Goal: Transaction & Acquisition: Purchase product/service

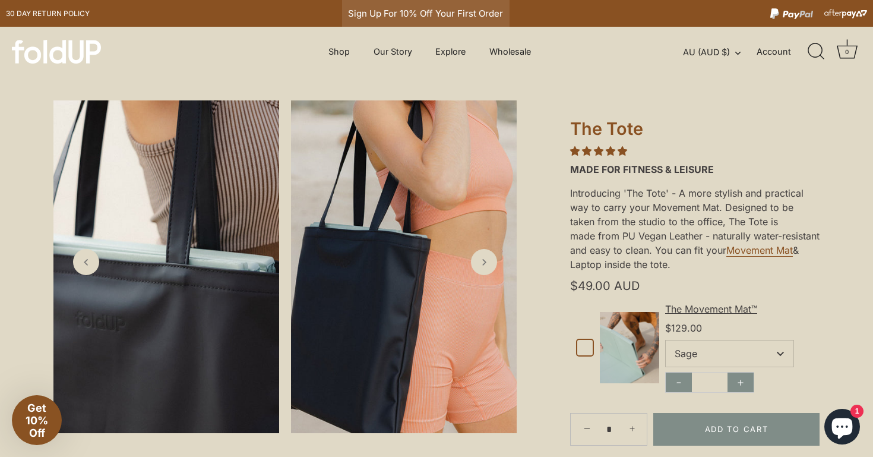
click at [378, 11] on div "Sign Up For 10% Off Your First Order" at bounding box center [425, 13] width 167 height 27
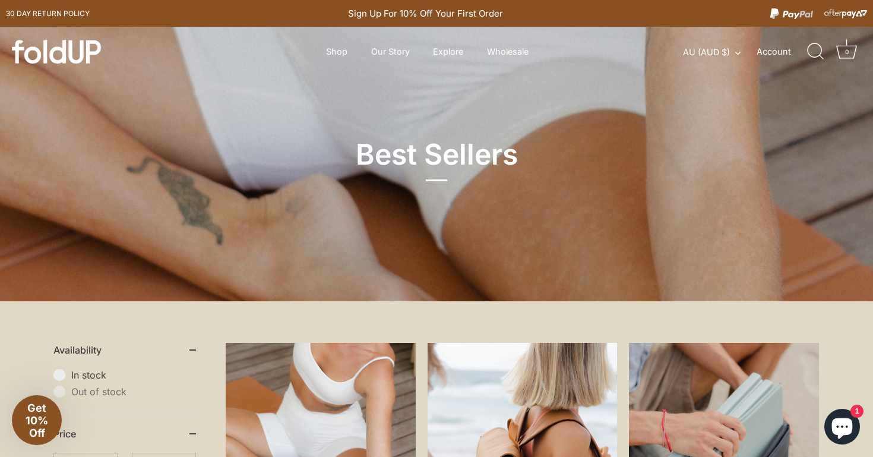
click at [44, 420] on span "Get 10% Off" at bounding box center [37, 419] width 23 height 37
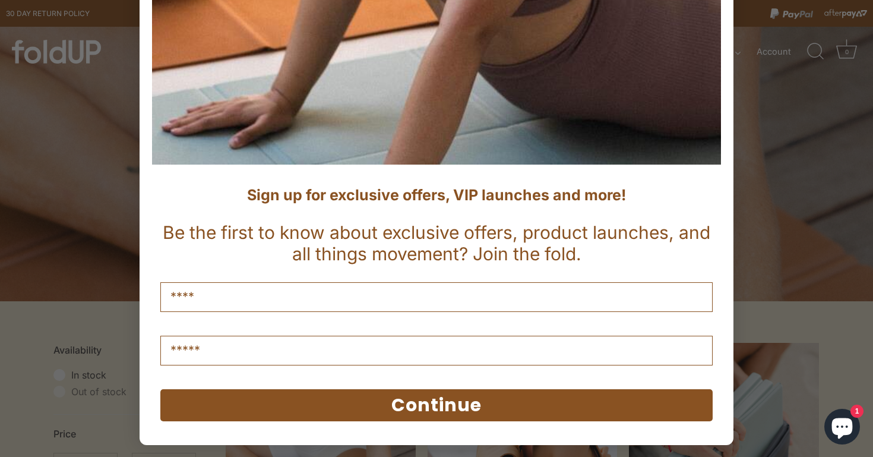
scroll to position [434, 0]
click at [248, 303] on input "Name" at bounding box center [436, 297] width 552 height 30
type input "*******"
click at [239, 349] on input "Email" at bounding box center [436, 351] width 552 height 30
type input "**********"
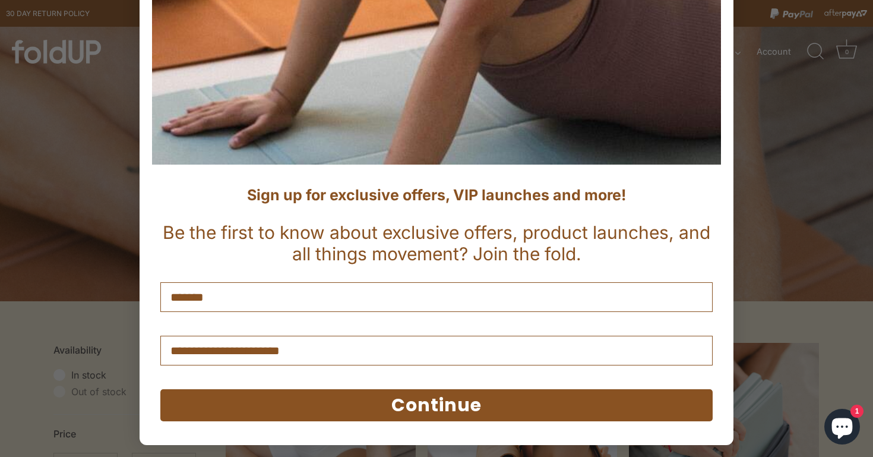
click at [301, 402] on button "Continue" at bounding box center [436, 405] width 552 height 32
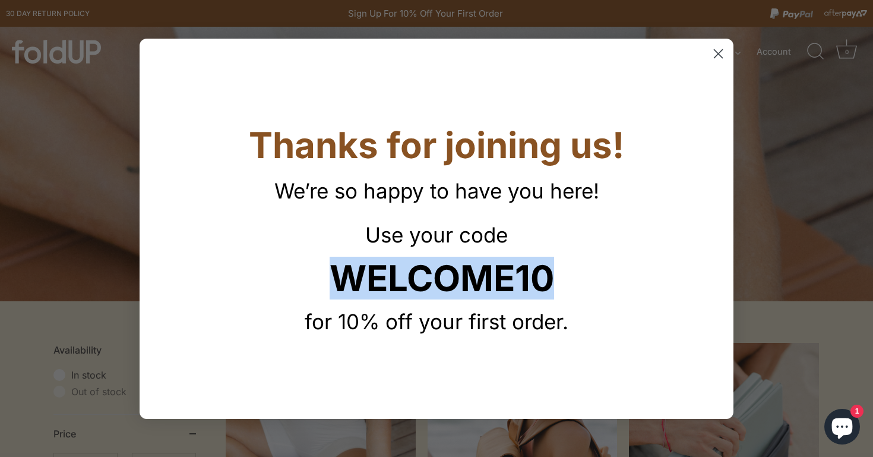
drag, startPoint x: 343, startPoint y: 282, endPoint x: 561, endPoint y: 281, distance: 218.0
click at [561, 281] on p "WELCOME10" at bounding box center [436, 278] width 569 height 43
copy strong "WELCOME10"
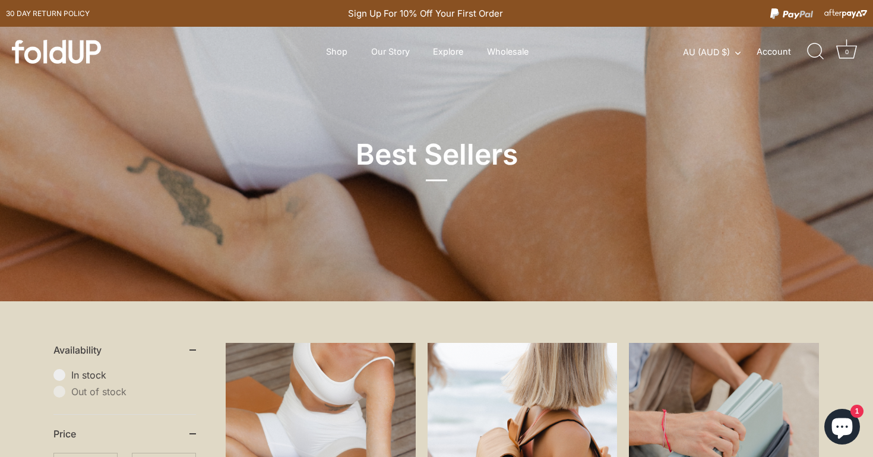
click at [783, 216] on div "Close dialog Thanks for joining us! We’re so happy to have you here! Use your c…" at bounding box center [436, 228] width 873 height 457
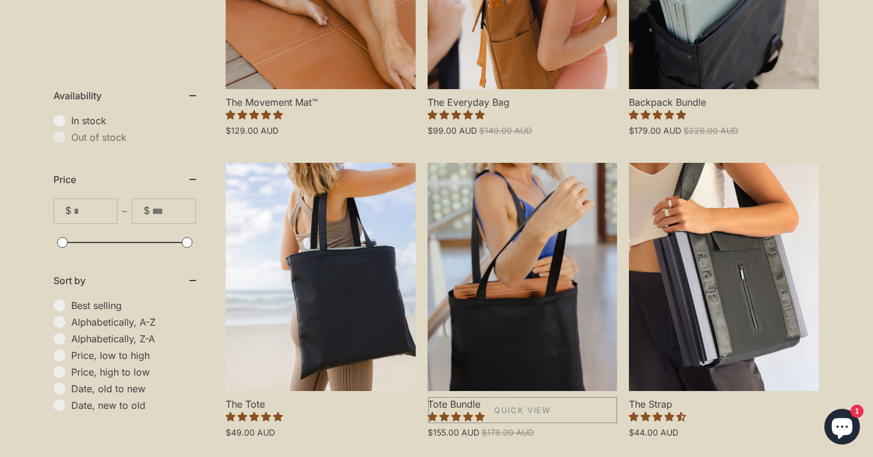
scroll to position [536, 0]
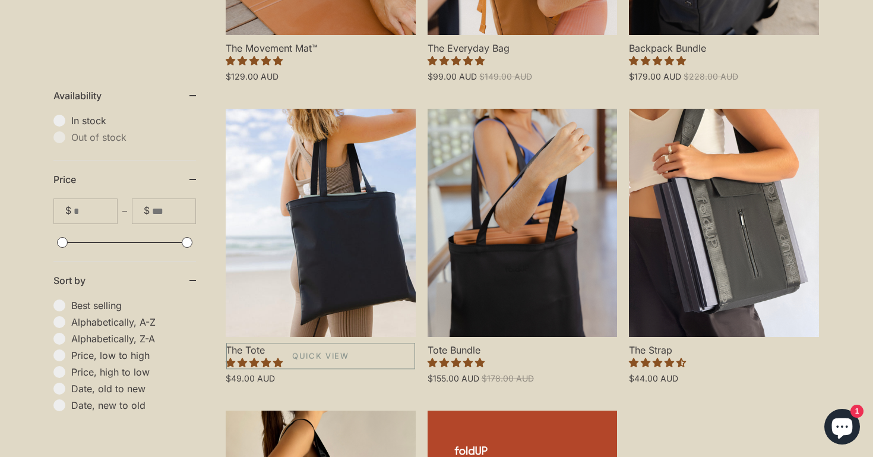
click at [301, 276] on link "The Tote" at bounding box center [321, 223] width 190 height 228
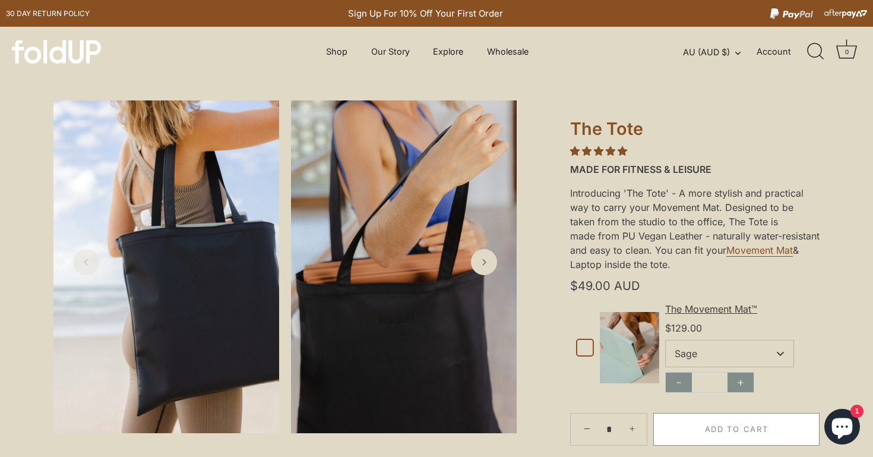
click at [719, 426] on button "Add to Cart" at bounding box center [736, 429] width 166 height 32
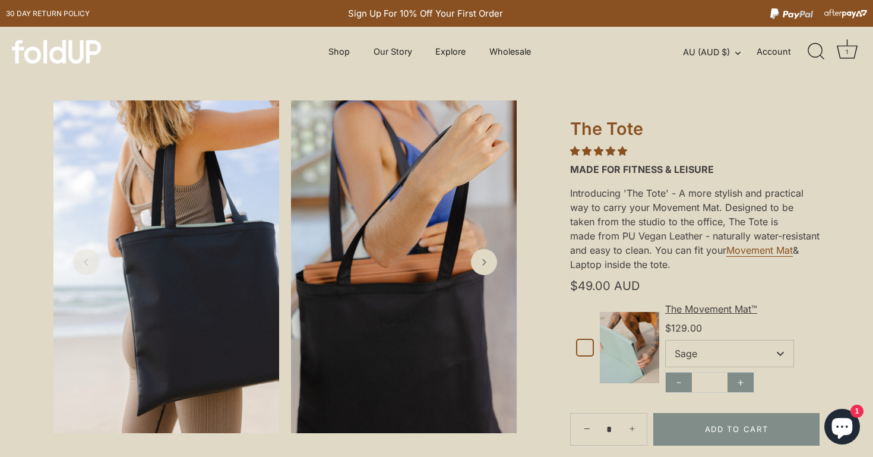
select select "*****"
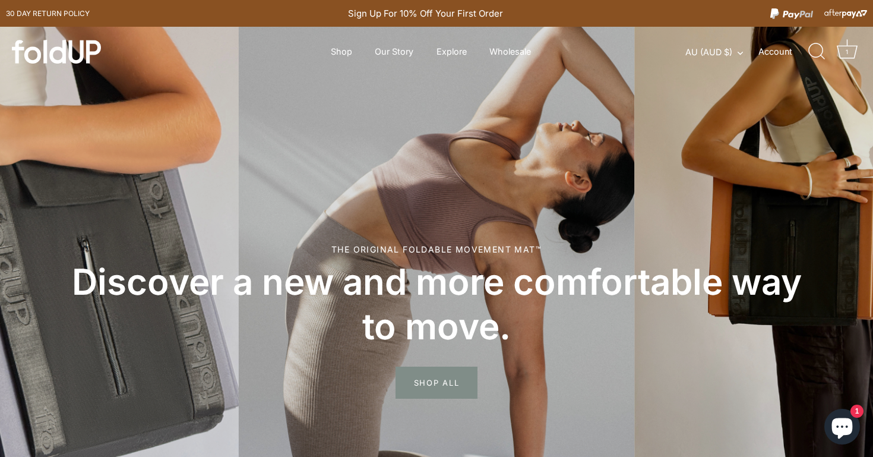
click at [843, 426] on icon "Chat window" at bounding box center [842, 428] width 21 height 21
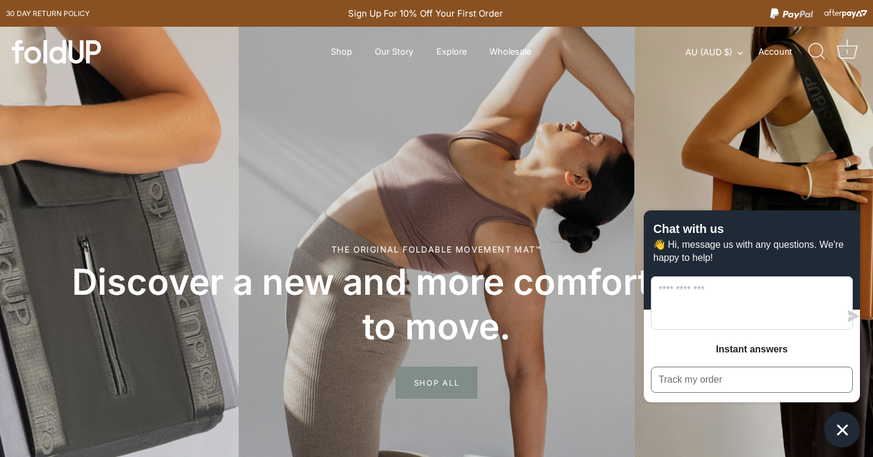
click at [763, 432] on div "Chat with us 👋 Hi, message us with any questions. We're happy to help! Instant …" at bounding box center [752, 328] width 216 height 237
click at [828, 426] on button "Chat window" at bounding box center [842, 430] width 36 height 36
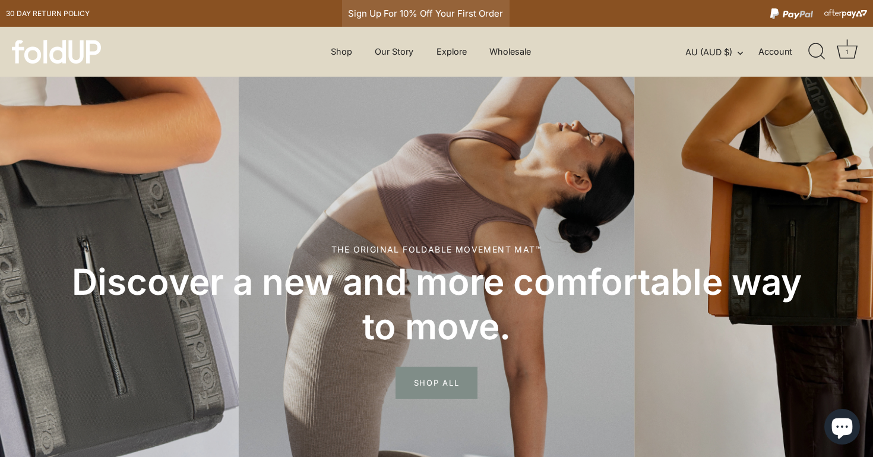
click at [427, 14] on div "Sign Up For 10% Off Your First Order" at bounding box center [425, 13] width 167 height 27
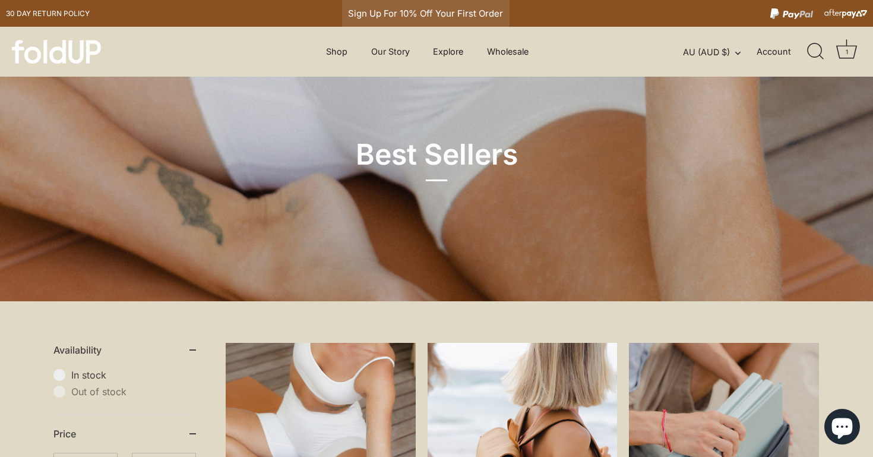
click at [407, 10] on div "Sign Up For 10% Off Your First Order" at bounding box center [425, 13] width 167 height 27
click at [847, 50] on div "1" at bounding box center [847, 52] width 12 height 12
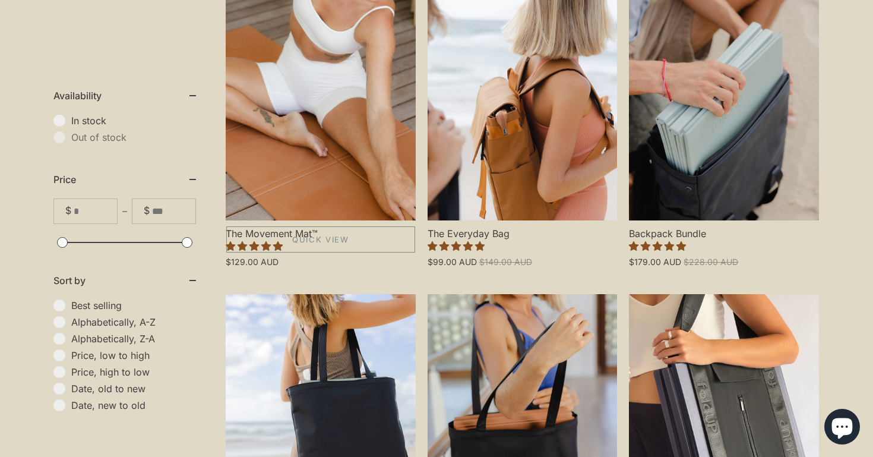
scroll to position [379, 0]
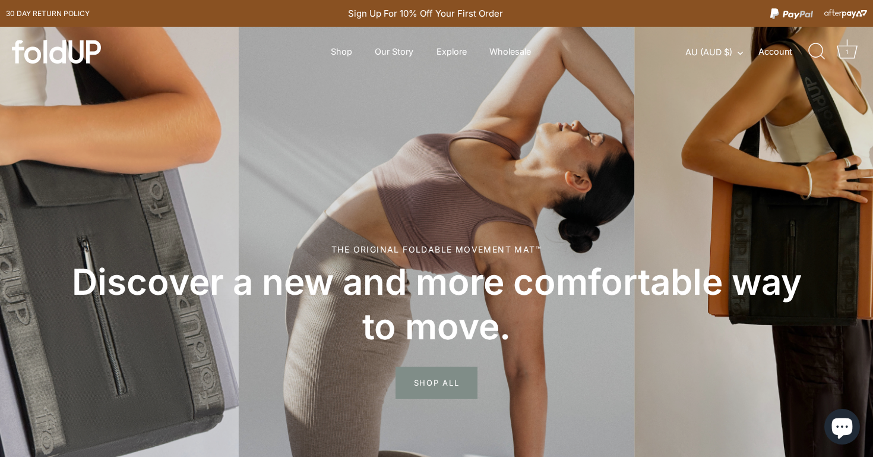
click at [843, 429] on icon "Chat window" at bounding box center [842, 428] width 21 height 21
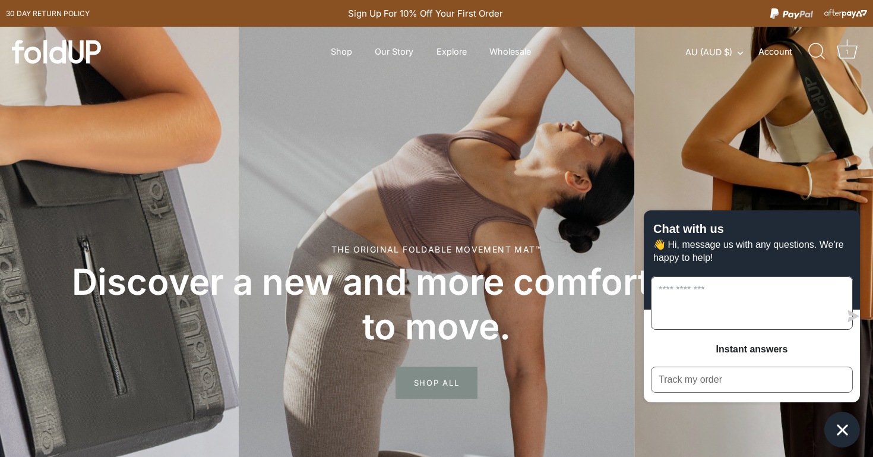
click at [679, 304] on textarea "Message us" at bounding box center [745, 303] width 189 height 52
click at [758, 301] on textarea "**********" at bounding box center [745, 303] width 189 height 52
click at [808, 318] on textarea "**********" at bounding box center [745, 303] width 189 height 52
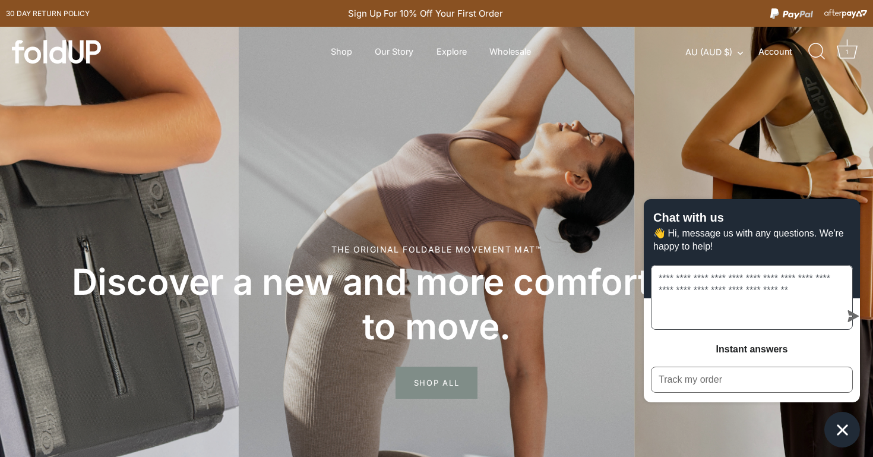
type textarea "**********"
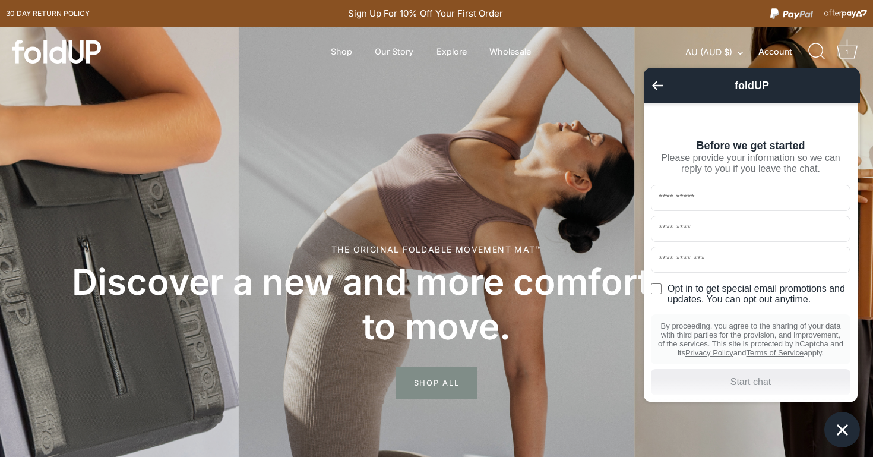
scroll to position [1, 0]
click at [716, 203] on input "text" at bounding box center [751, 197] width 200 height 26
type input "*******"
type input "********"
click at [719, 263] on input "text" at bounding box center [751, 259] width 200 height 26
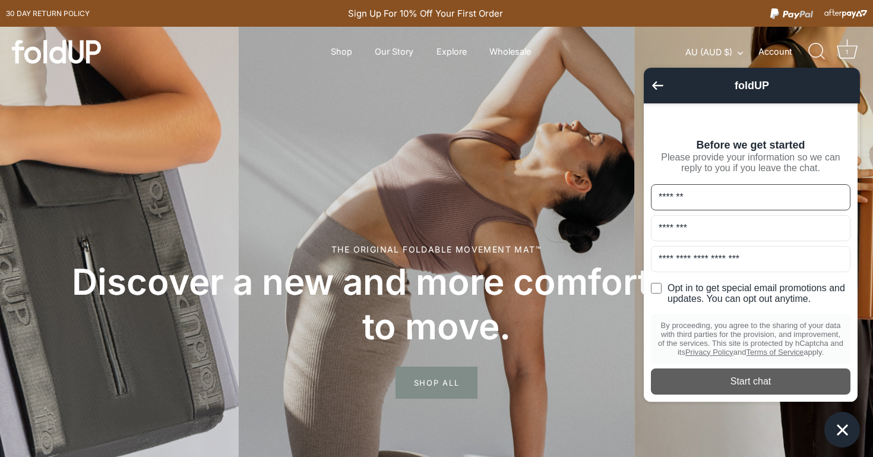
type input "**********"
click at [740, 388] on div "Start chat" at bounding box center [750, 381] width 185 height 13
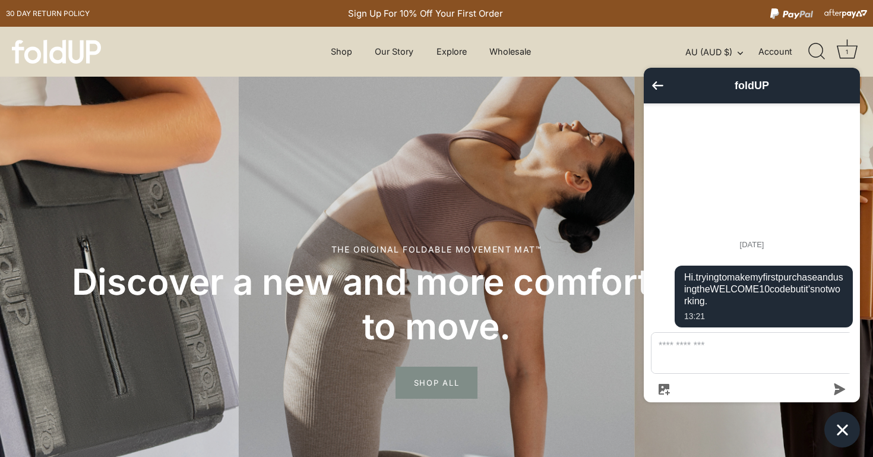
click at [846, 50] on div "1" at bounding box center [847, 52] width 12 height 12
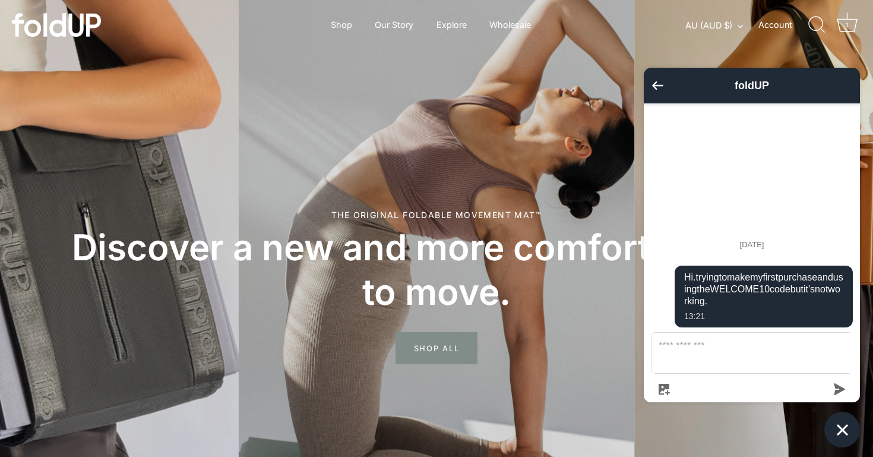
scroll to position [0, 0]
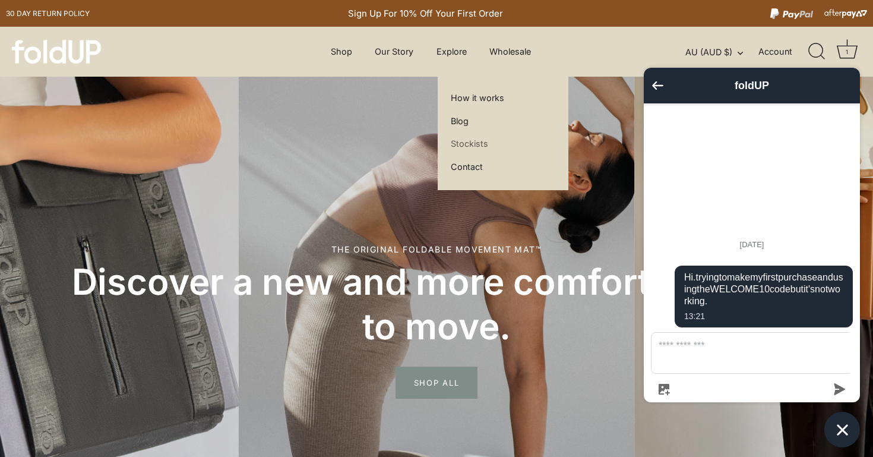
click at [467, 144] on link "Stockists" at bounding box center [470, 143] width 46 height 23
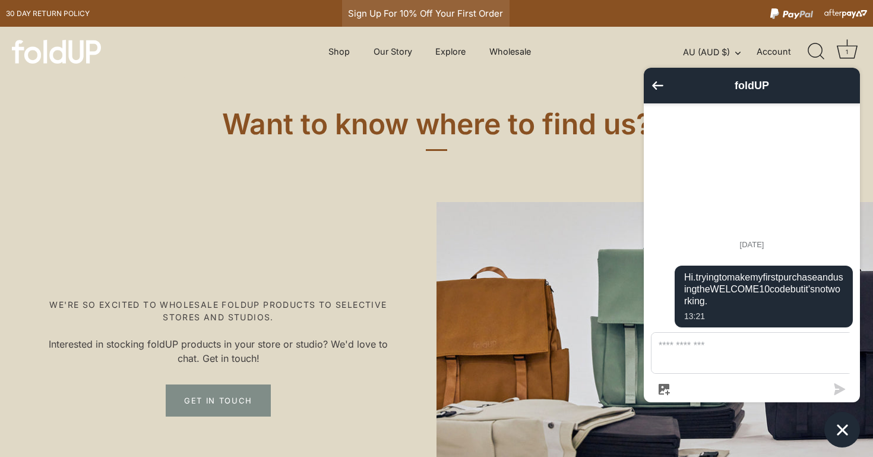
click at [472, 14] on div "Sign Up For 10% Off Your First Order" at bounding box center [425, 13] width 167 height 27
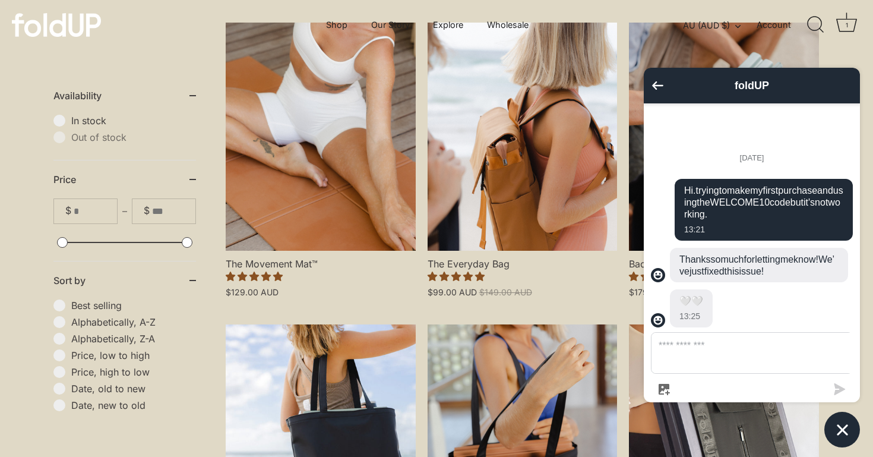
click at [844, 26] on div "1" at bounding box center [847, 25] width 12 height 12
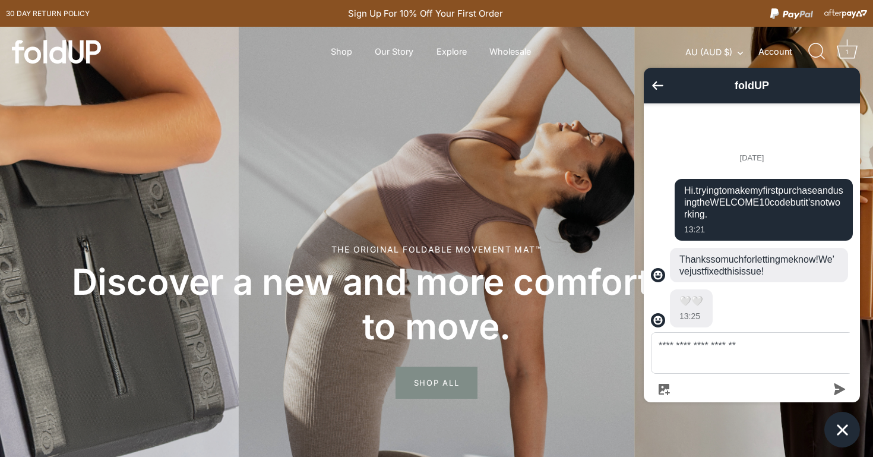
click at [732, 361] on textarea "**********" at bounding box center [758, 353] width 215 height 40
click at [772, 365] on textarea "**********" at bounding box center [758, 353] width 215 height 40
type textarea "**********"
click at [835, 388] on icon "submit" at bounding box center [840, 389] width 12 height 12
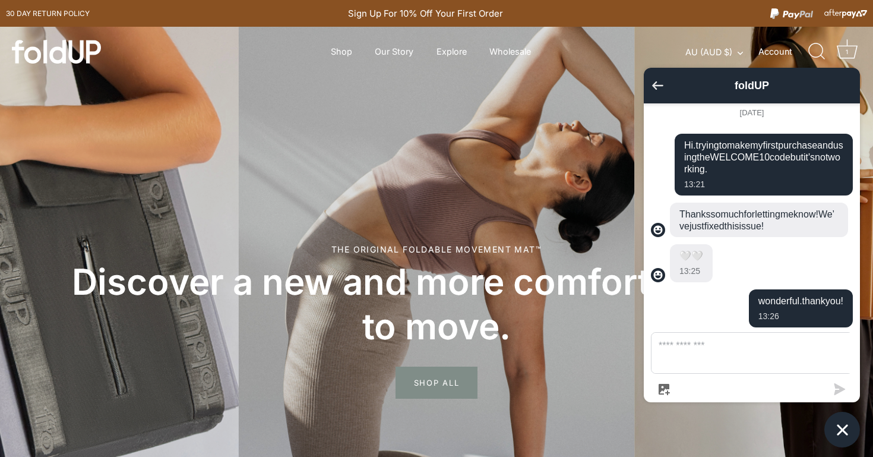
click at [655, 84] on icon "Go back to the main screen" at bounding box center [657, 85] width 11 height 8
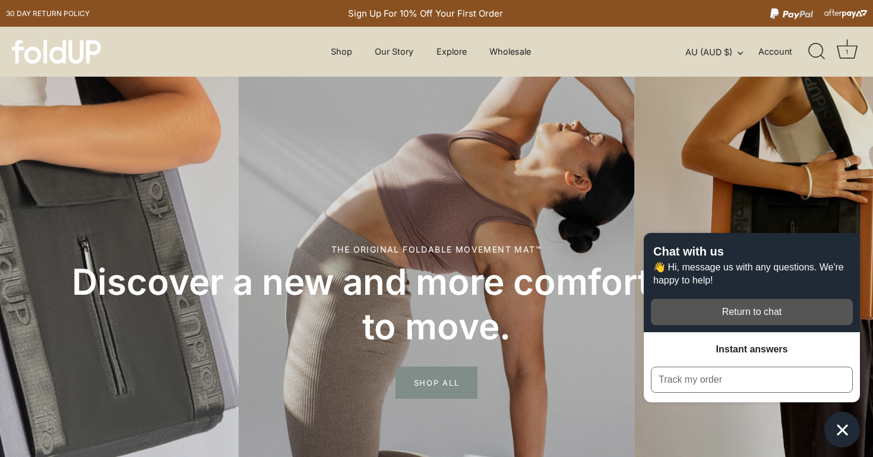
click at [846, 57] on div "1" at bounding box center [847, 52] width 12 height 12
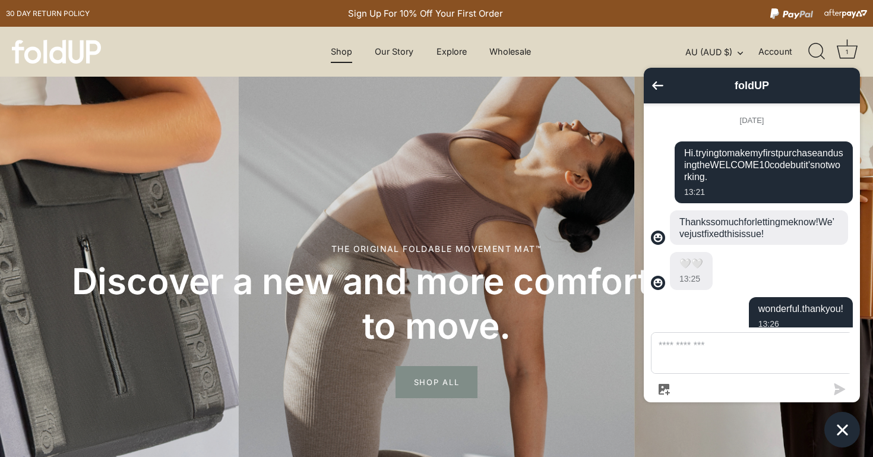
scroll to position [17, 0]
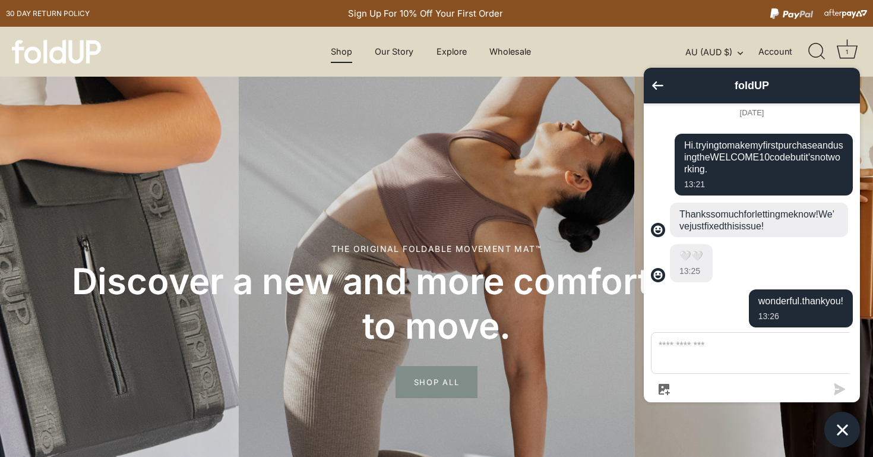
click at [336, 53] on link "Shop" at bounding box center [341, 51] width 42 height 23
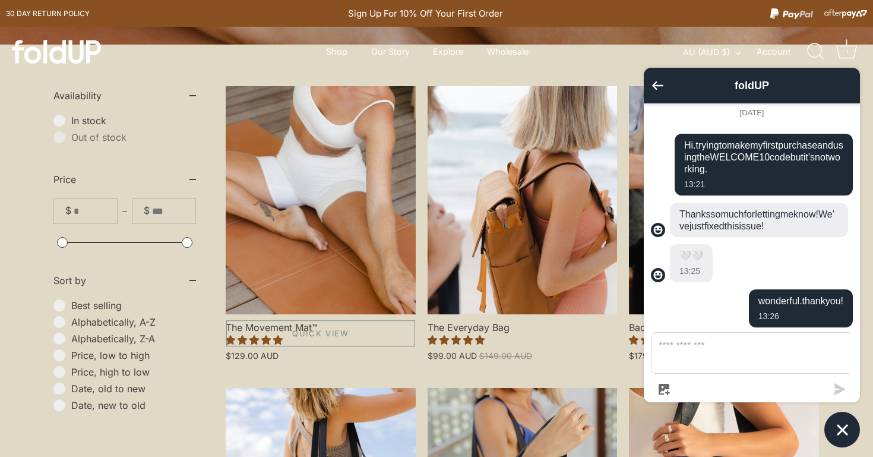
scroll to position [278, 0]
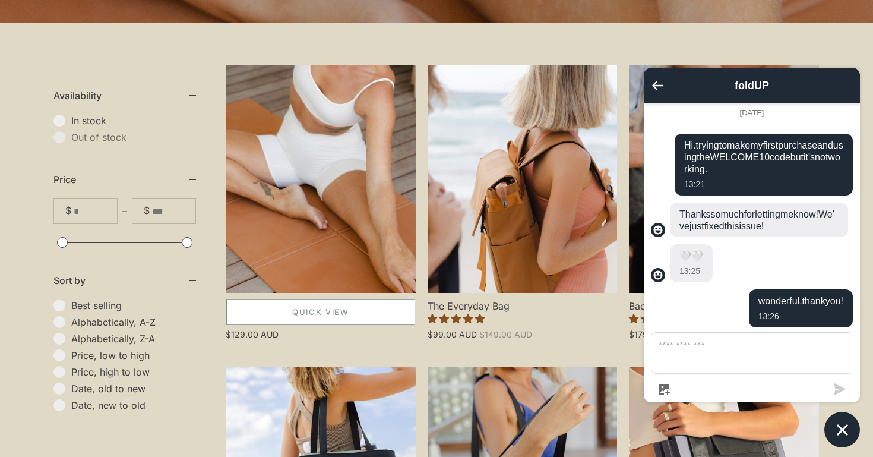
click at [302, 304] on link "Quick View" at bounding box center [320, 312] width 189 height 26
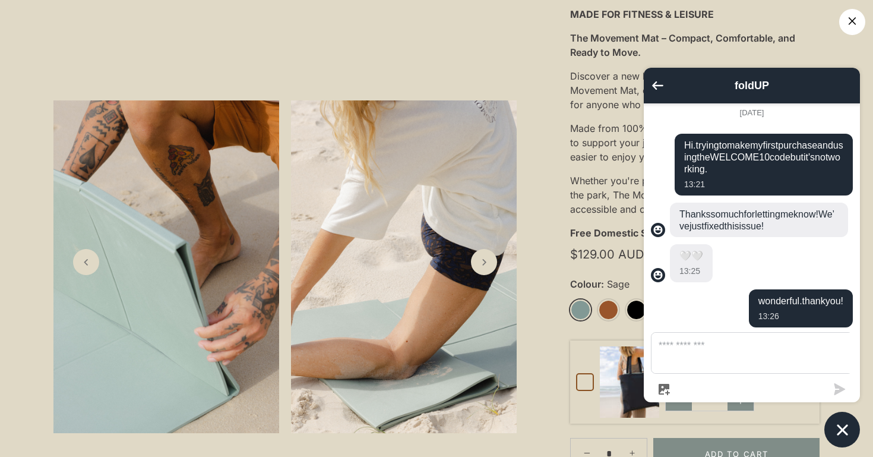
scroll to position [284, 0]
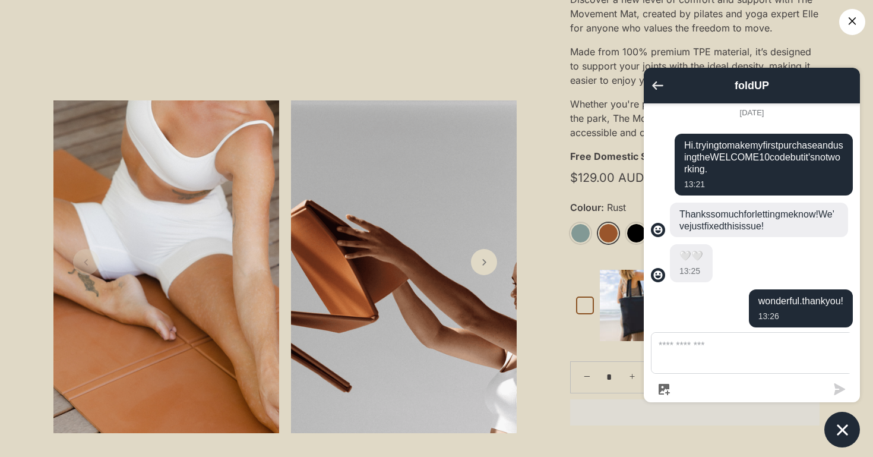
click at [656, 83] on icon "Go back to the main screen" at bounding box center [657, 85] width 11 height 8
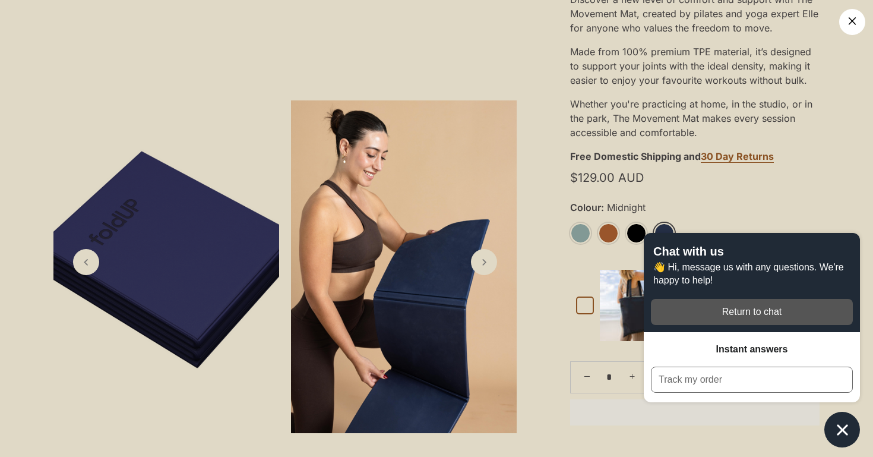
click at [855, 20] on link "×" at bounding box center [852, 22] width 26 height 26
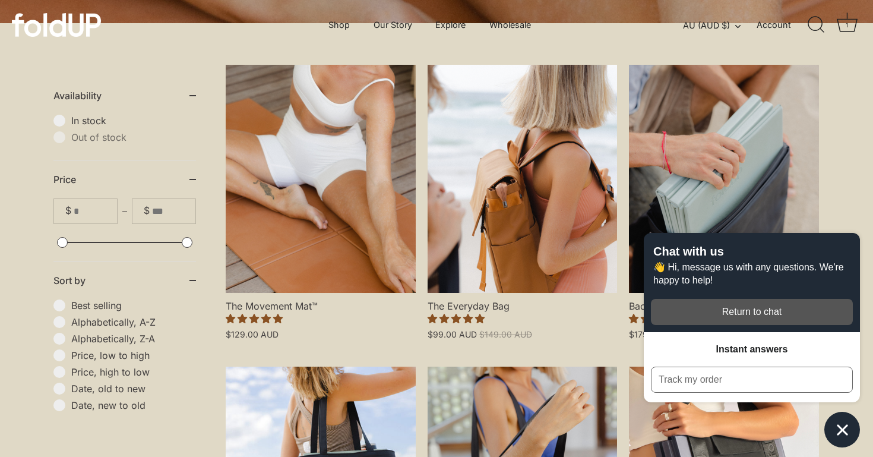
click at [843, 421] on icon "Chat window" at bounding box center [842, 429] width 18 height 18
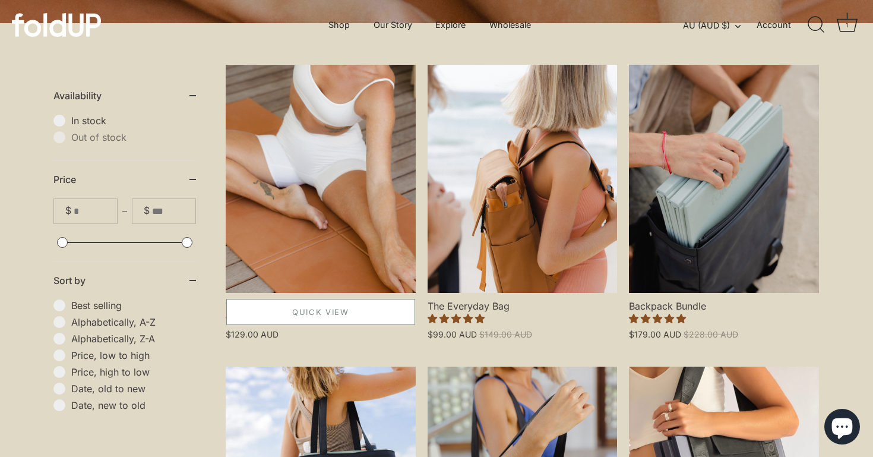
click at [291, 309] on link "Quick View" at bounding box center [320, 312] width 189 height 26
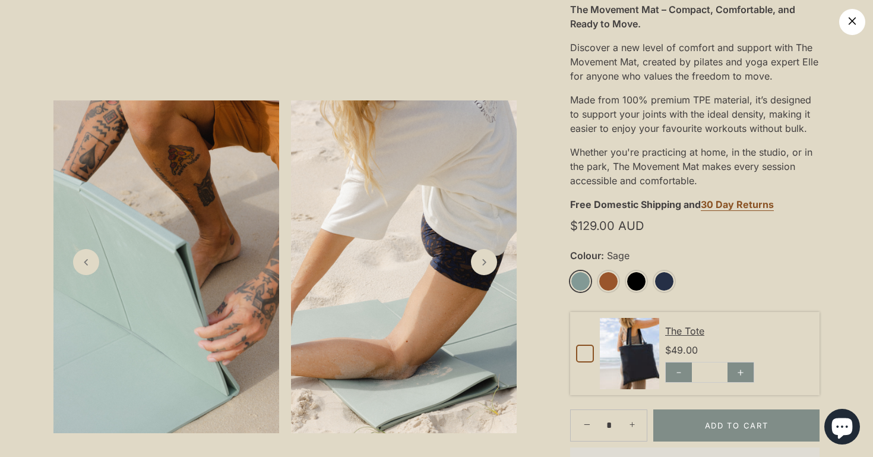
scroll to position [314, 0]
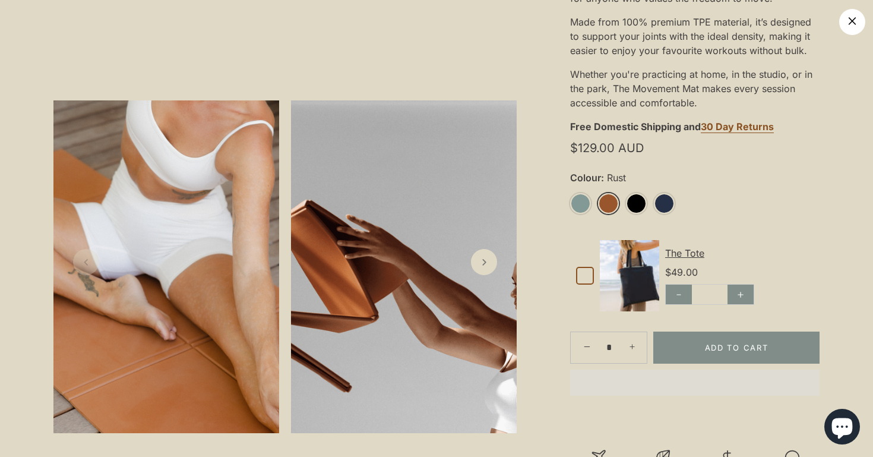
click at [608, 203] on link "Rust" at bounding box center [608, 203] width 21 height 21
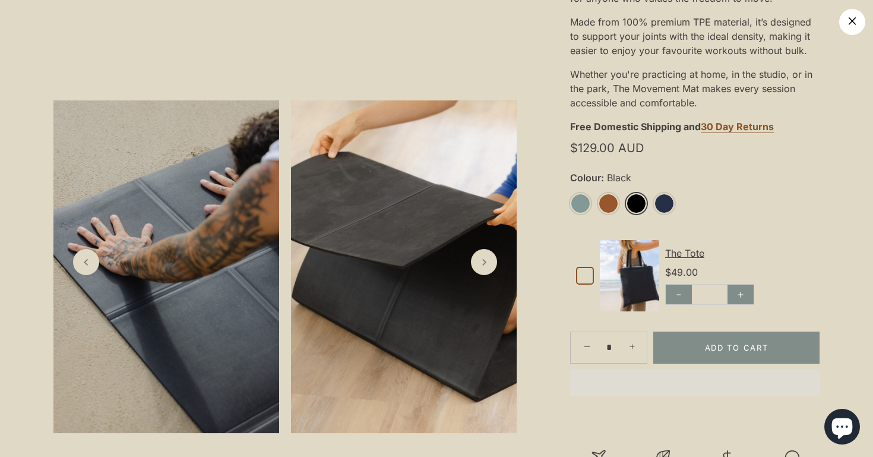
click at [635, 203] on link "Black" at bounding box center [636, 203] width 21 height 21
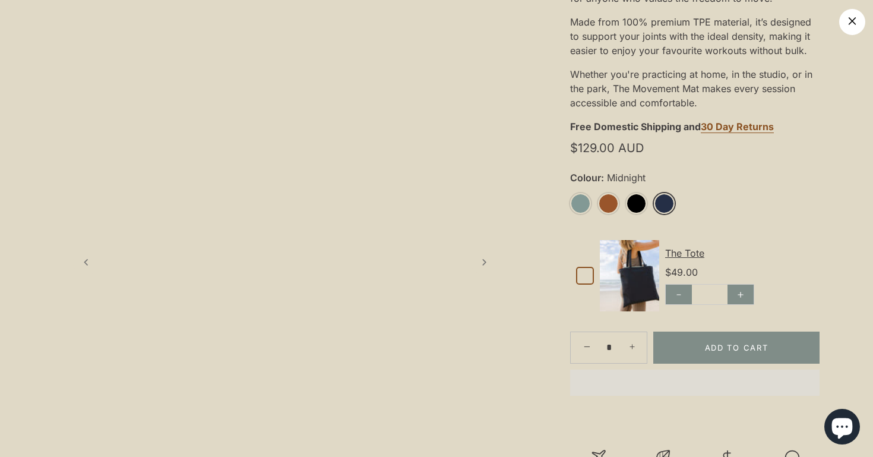
click at [681, 203] on li "Midnight" at bounding box center [668, 204] width 28 height 22
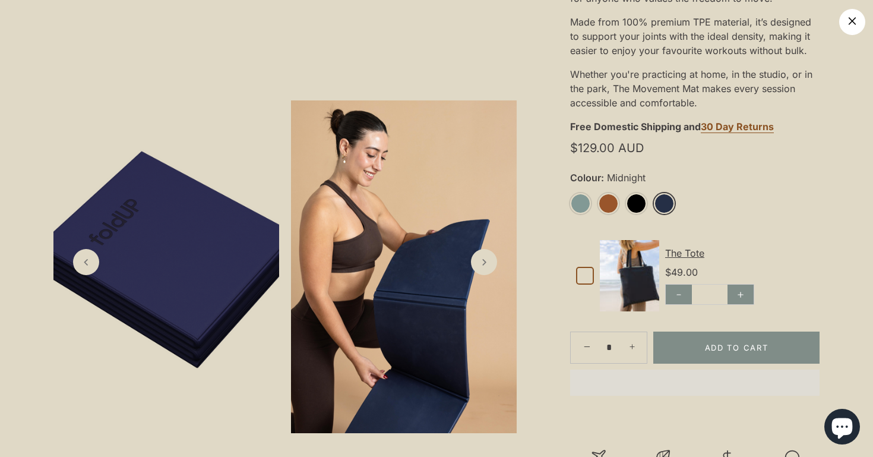
click at [665, 203] on link "Midnight" at bounding box center [664, 203] width 21 height 21
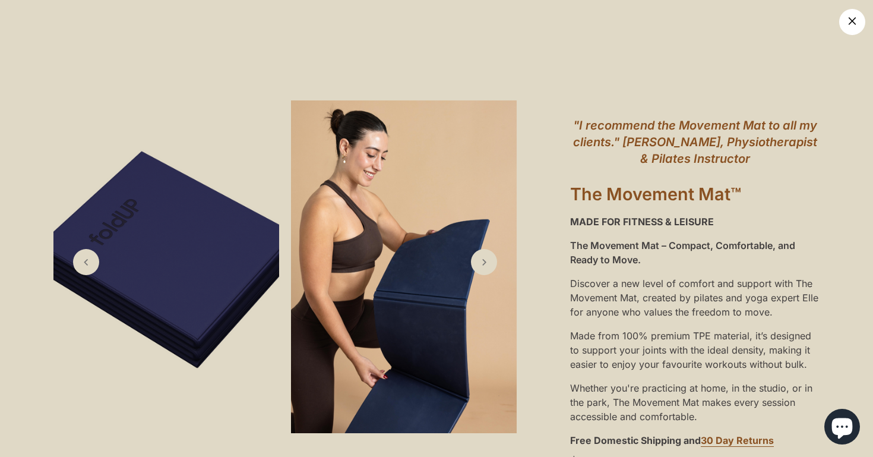
click at [856, 23] on link "×" at bounding box center [852, 22] width 26 height 26
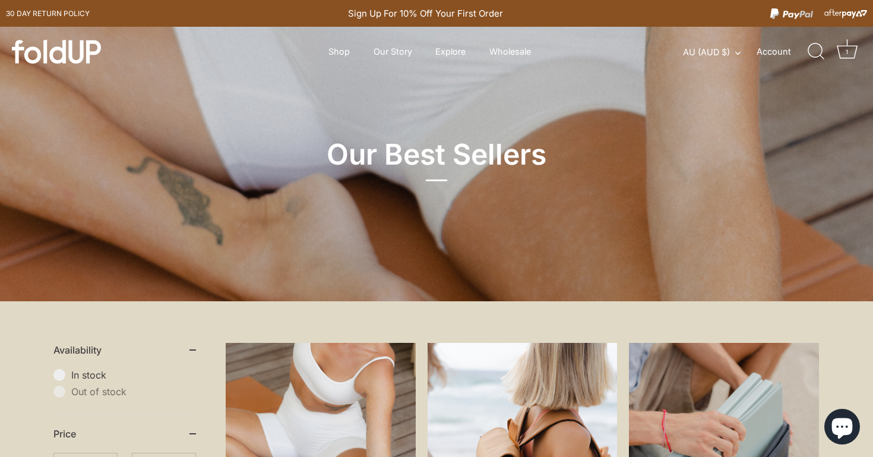
drag, startPoint x: 852, startPoint y: 51, endPoint x: 836, endPoint y: 67, distance: 21.8
click at [851, 52] on div "1" at bounding box center [847, 52] width 12 height 12
drag, startPoint x: 749, startPoint y: 76, endPoint x: 747, endPoint y: 84, distance: 8.6
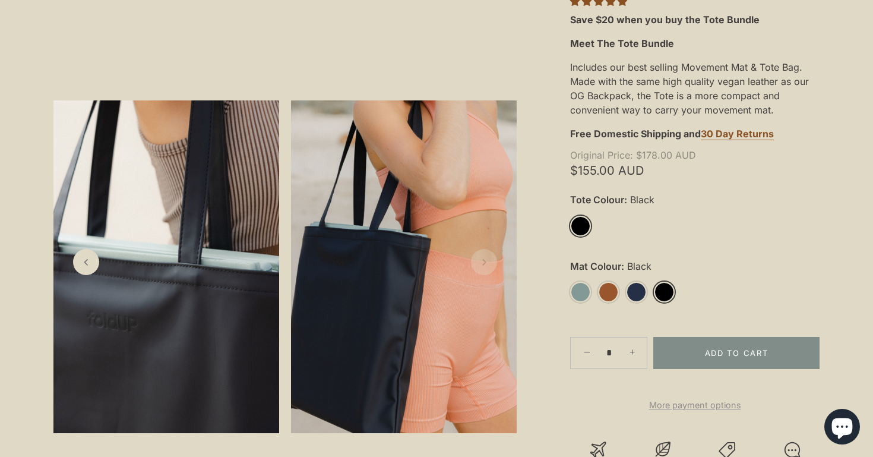
scroll to position [288, 0]
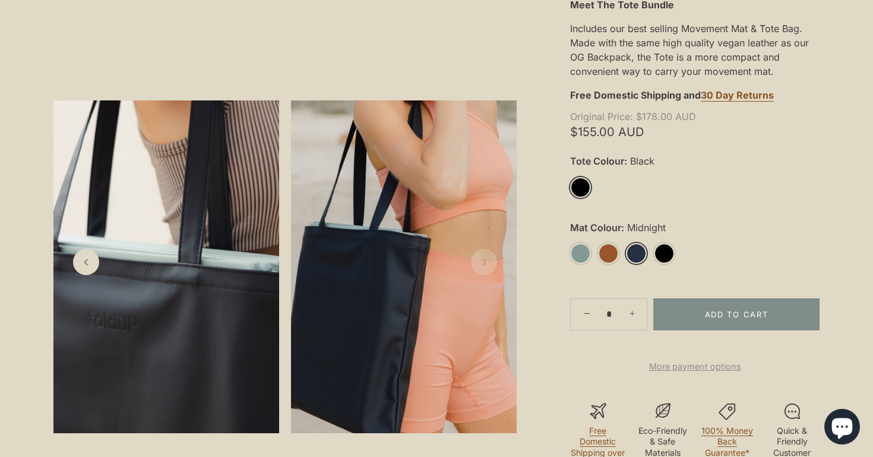
click at [634, 252] on link "Midnight" at bounding box center [636, 253] width 21 height 21
click at [635, 257] on link "Midnight" at bounding box center [636, 253] width 21 height 21
click at [637, 252] on link "Midnight" at bounding box center [636, 253] width 21 height 21
click at [489, 265] on icon "Next slide" at bounding box center [484, 262] width 12 height 12
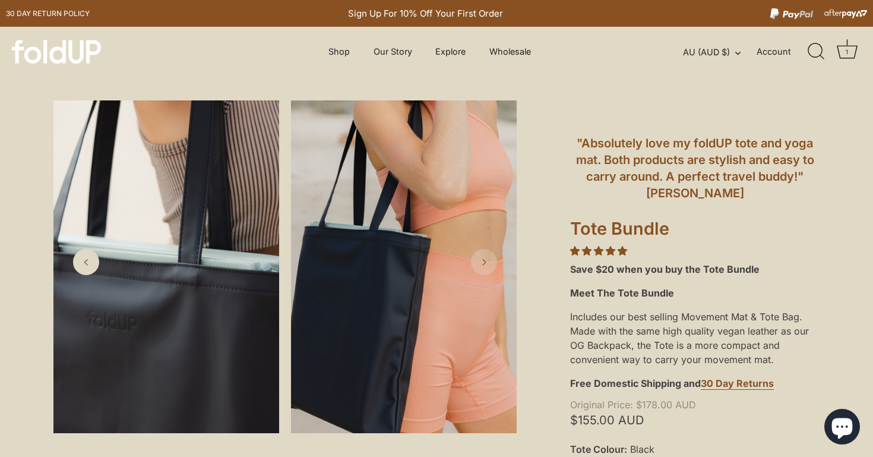
click at [485, 261] on icon "Next slide" at bounding box center [484, 262] width 12 height 12
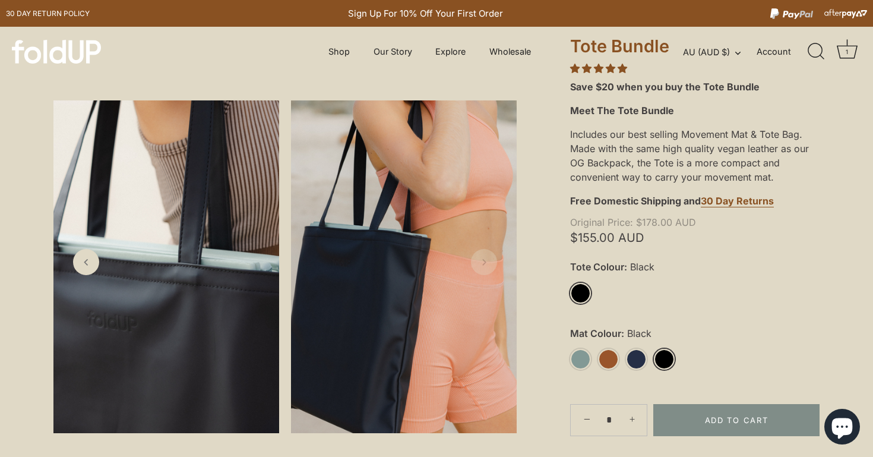
scroll to position [194, 0]
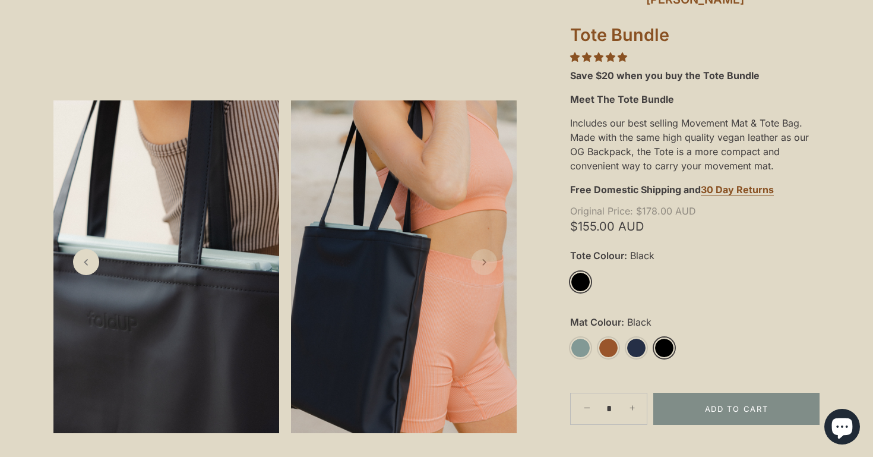
click at [483, 258] on icon "Next slide" at bounding box center [484, 262] width 12 height 12
click at [636, 346] on link "Midnight" at bounding box center [636, 347] width 21 height 21
click at [634, 344] on link "Midnight" at bounding box center [636, 347] width 21 height 21
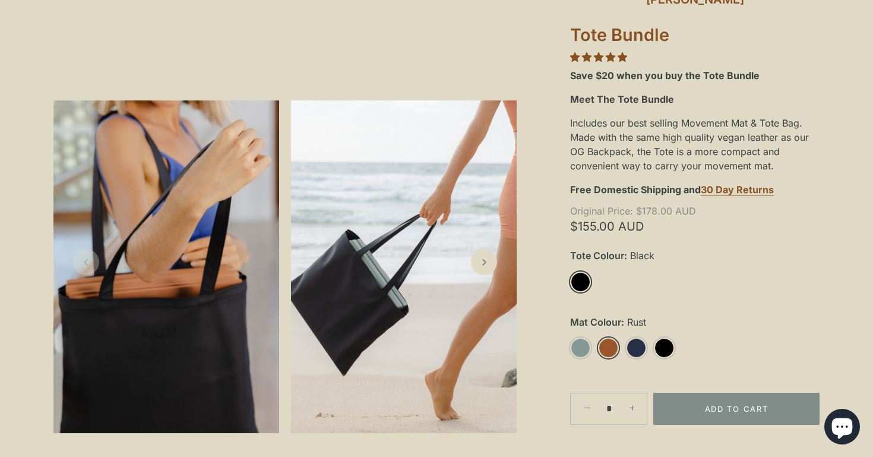
click at [609, 346] on link "Rust" at bounding box center [608, 347] width 21 height 21
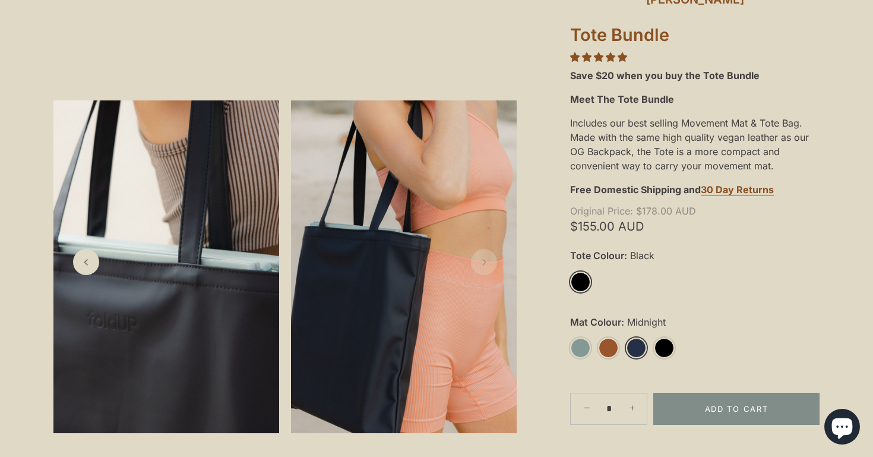
click at [635, 343] on link "Midnight" at bounding box center [636, 347] width 21 height 21
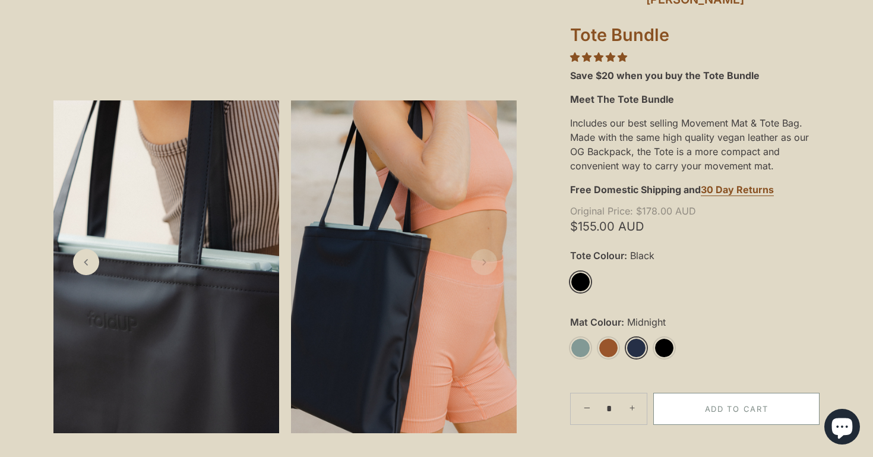
click at [721, 406] on button "Add to Cart" at bounding box center [736, 409] width 166 height 32
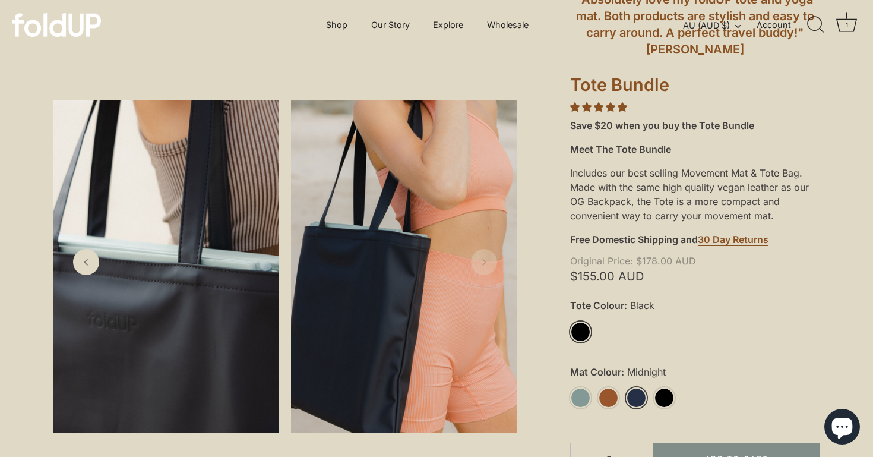
scroll to position [189, 0]
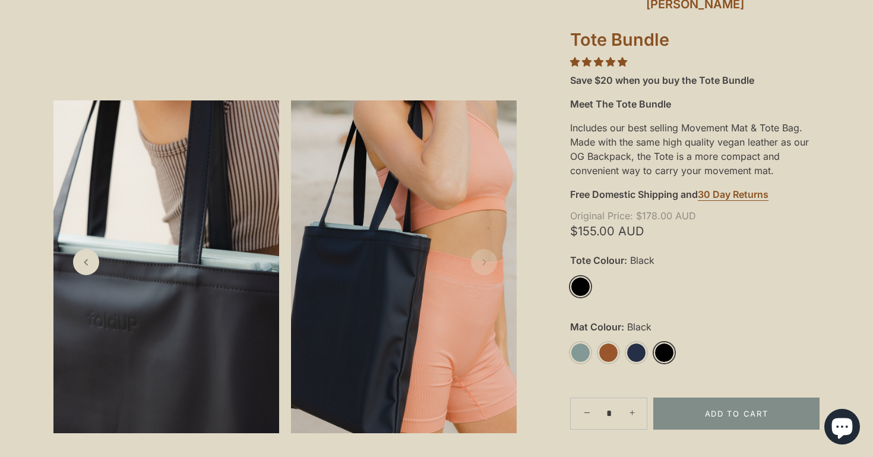
drag, startPoint x: 663, startPoint y: 350, endPoint x: 670, endPoint y: 349, distance: 7.9
click at [663, 350] on link "Black" at bounding box center [664, 352] width 21 height 21
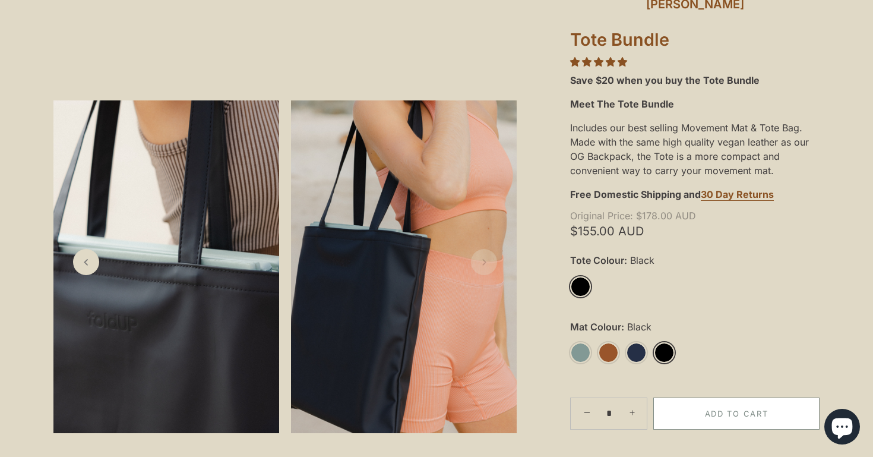
click at [712, 400] on button "Add to Cart" at bounding box center [736, 413] width 166 height 32
